Goal: Task Accomplishment & Management: Manage account settings

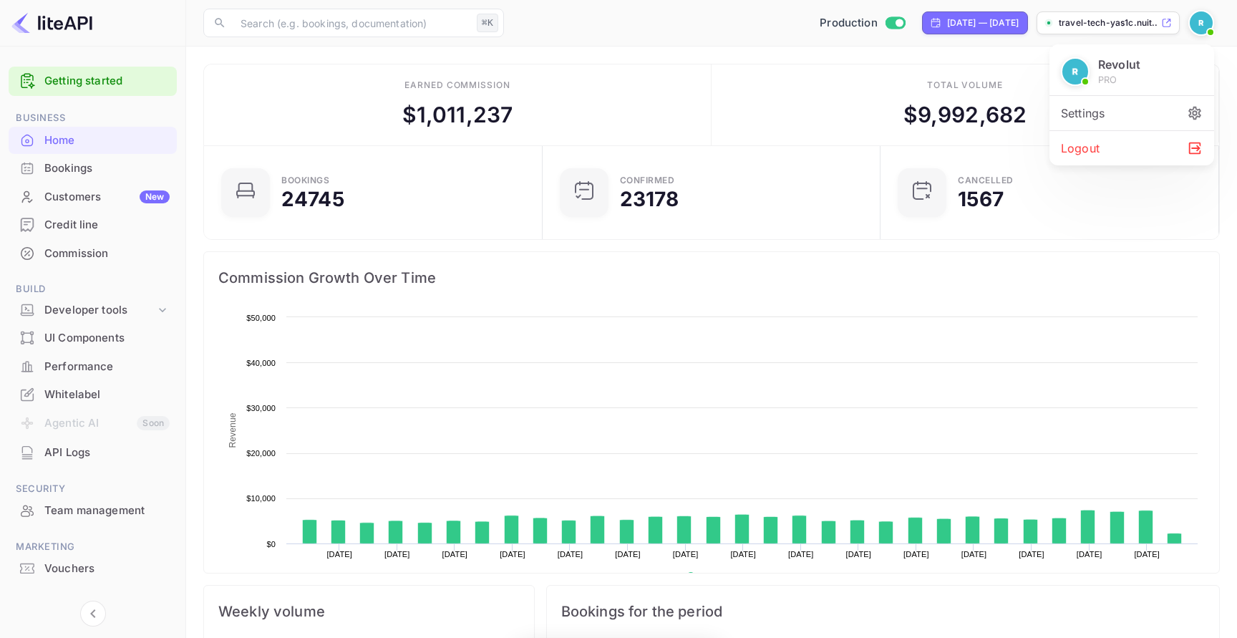
scroll to position [233, 330]
click at [1112, 117] on div "Settings" at bounding box center [1131, 113] width 165 height 34
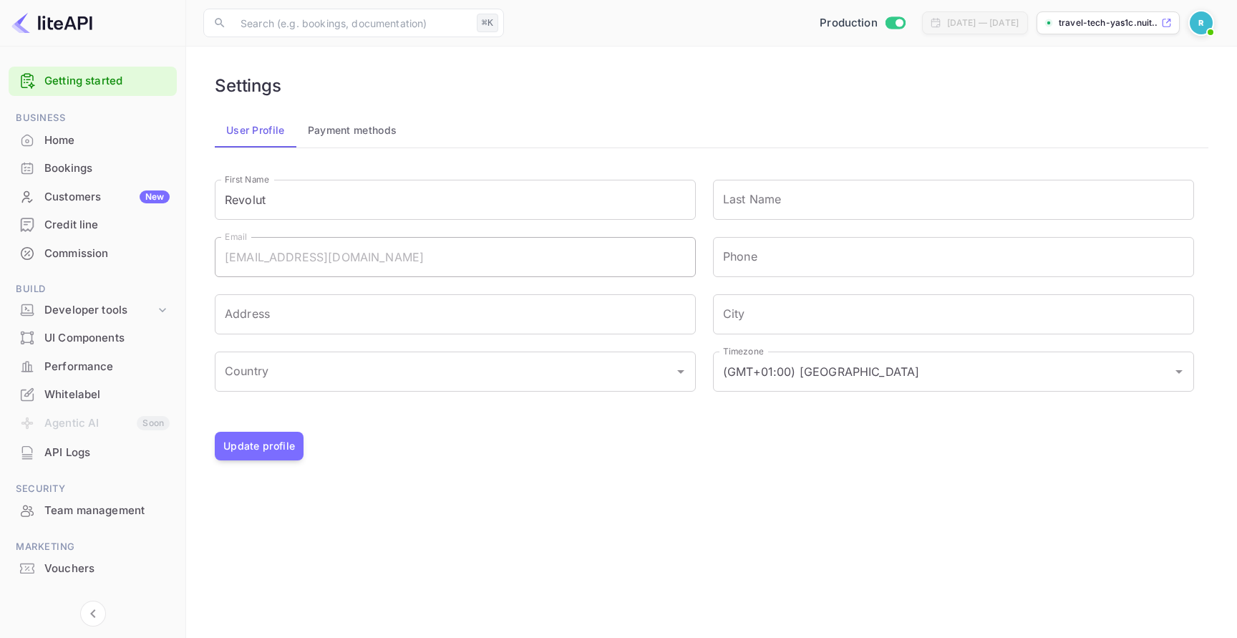
click at [360, 140] on button "Payment methods" at bounding box center [352, 130] width 112 height 34
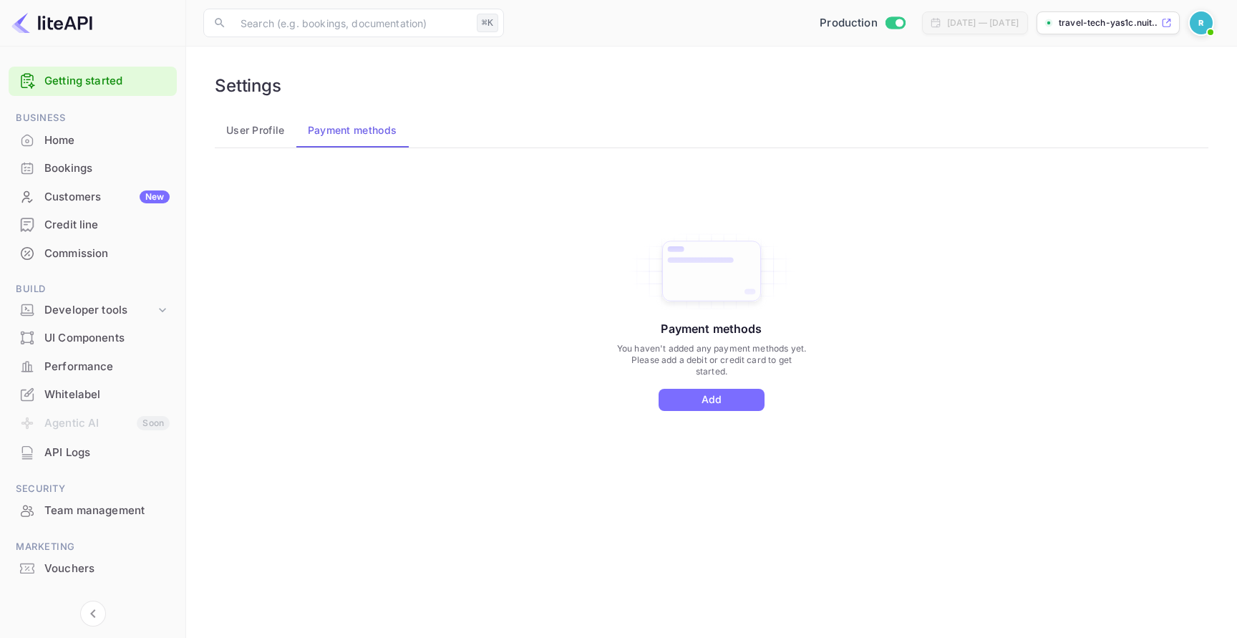
click at [122, 515] on div "Team management" at bounding box center [106, 510] width 125 height 16
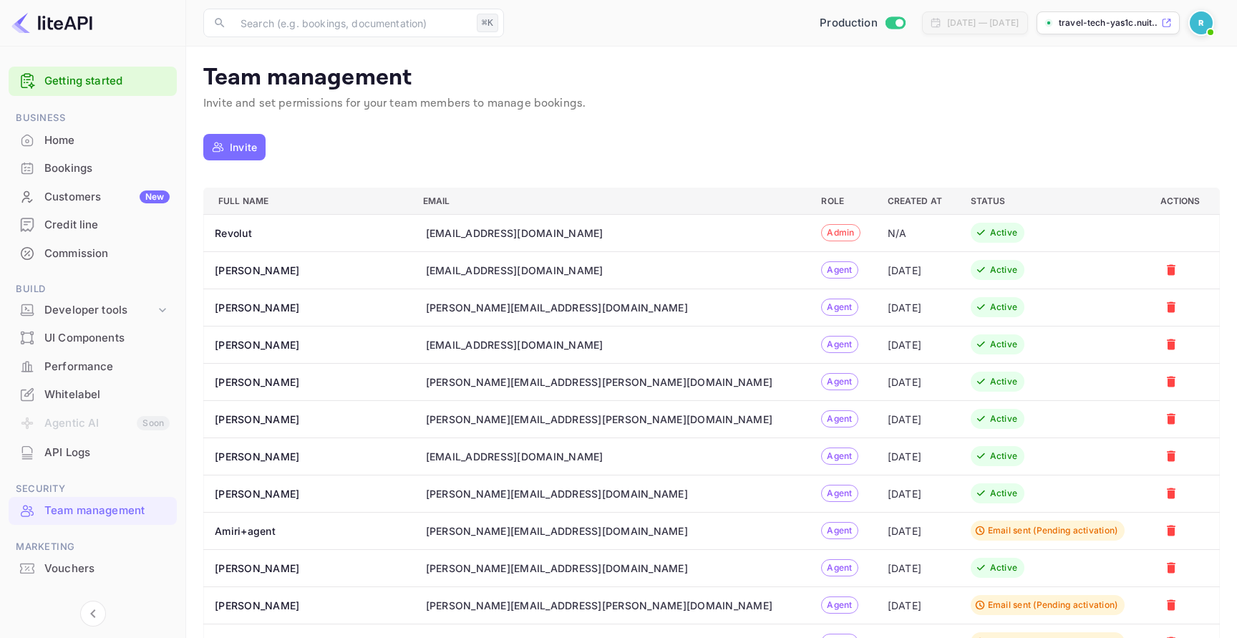
click at [487, 273] on div "[EMAIL_ADDRESS][DOMAIN_NAME]" at bounding box center [514, 270] width 177 height 15
copy div "[EMAIL_ADDRESS][DOMAIN_NAME]"
click at [487, 380] on div "[PERSON_NAME][EMAIL_ADDRESS][PERSON_NAME][DOMAIN_NAME]" at bounding box center [599, 381] width 347 height 15
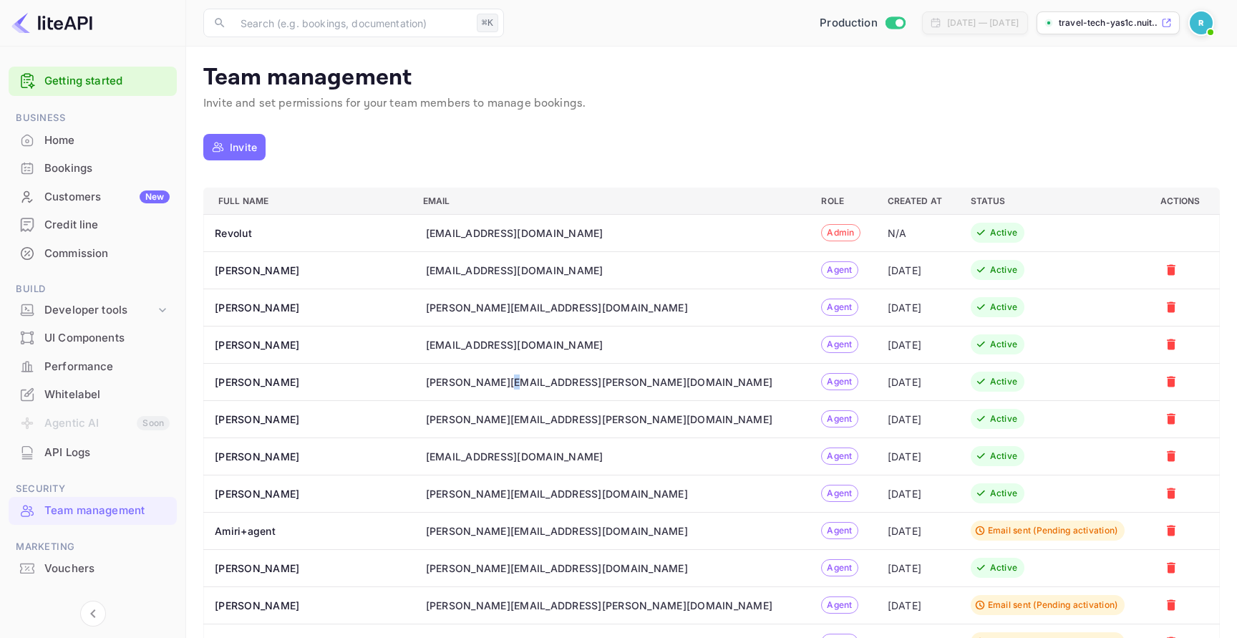
click at [487, 380] on div "[PERSON_NAME][EMAIL_ADDRESS][PERSON_NAME][DOMAIN_NAME]" at bounding box center [599, 381] width 347 height 15
copy div "[PERSON_NAME][EMAIL_ADDRESS][PERSON_NAME][DOMAIN_NAME]"
